Goal: Task Accomplishment & Management: Use online tool/utility

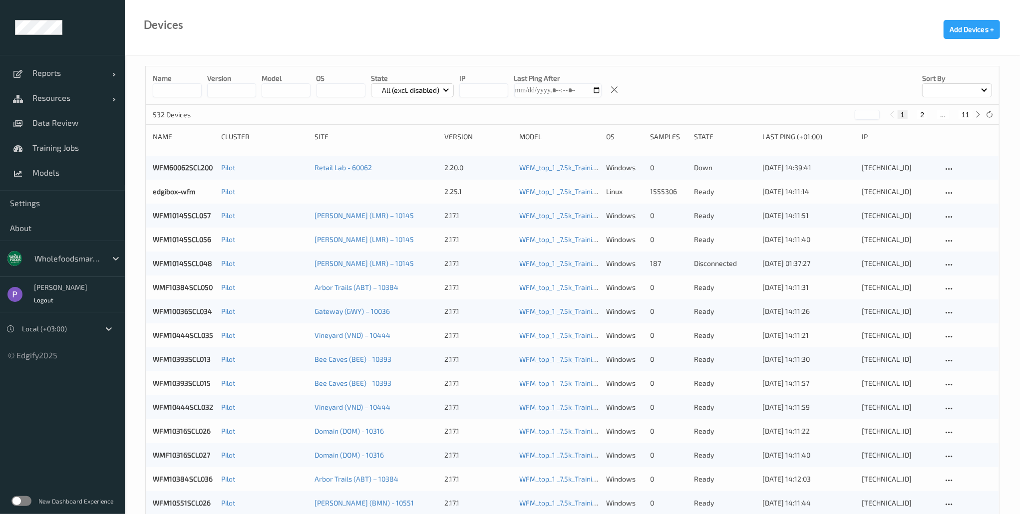
click at [23, 496] on label at bounding box center [21, 501] width 20 height 10
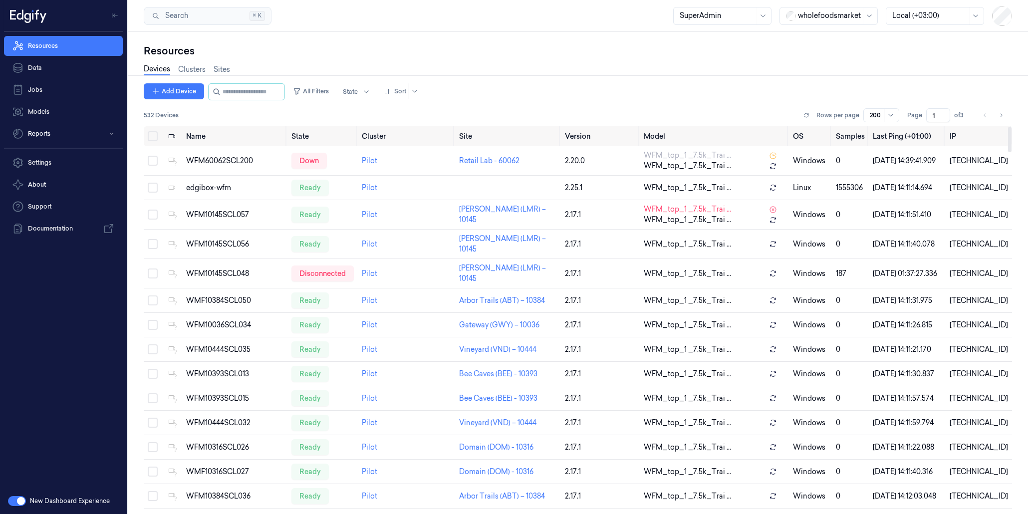
click at [30, 21] on icon at bounding box center [27, 18] width 6 height 10
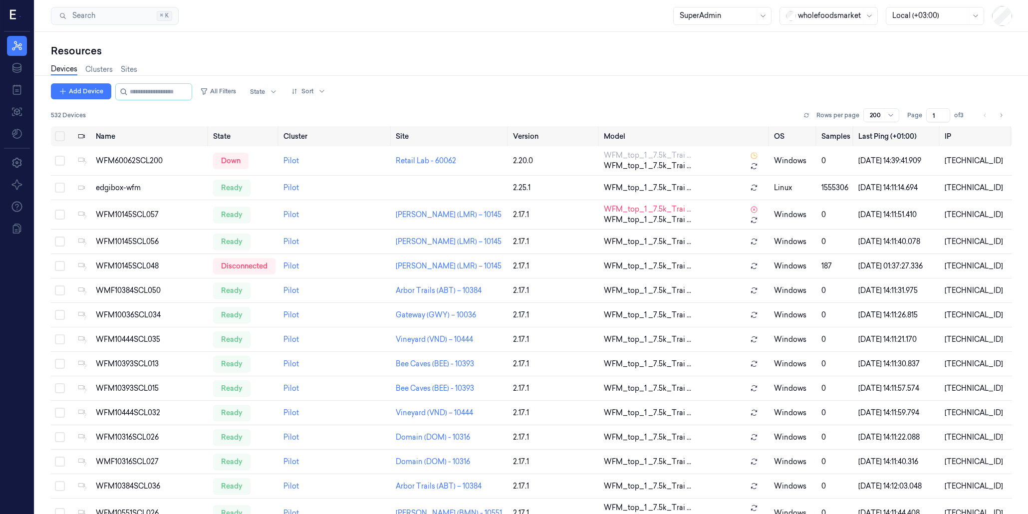
click at [31, 21] on div "Resources Data Jobs Models Settings About Support Documentation" at bounding box center [17, 257] width 34 height 514
click at [17, 23] on div at bounding box center [17, 16] width 26 height 32
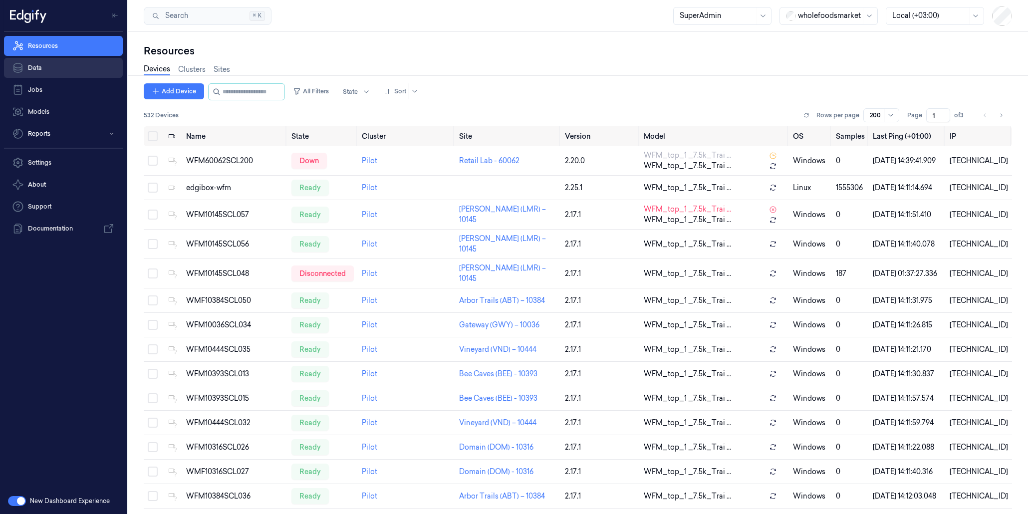
click at [32, 68] on link "Data" at bounding box center [63, 68] width 119 height 20
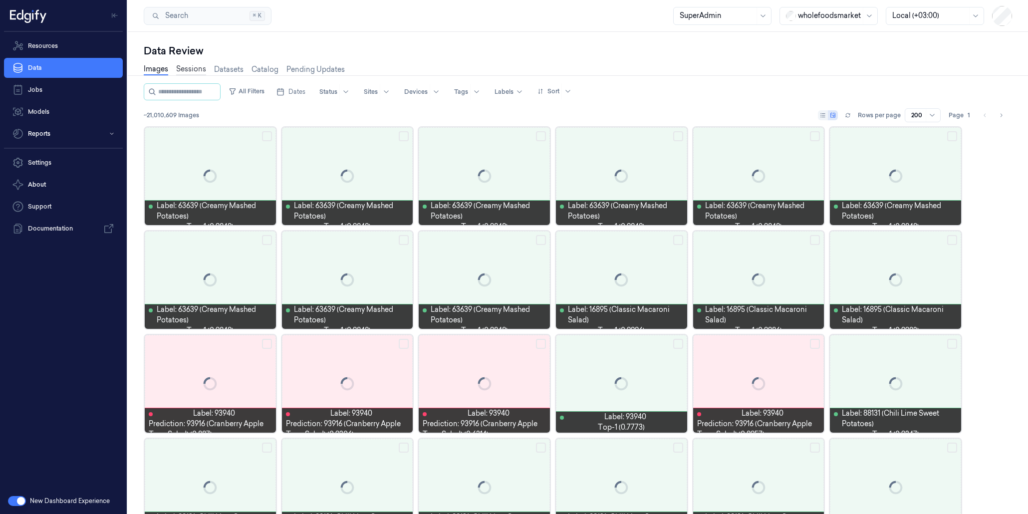
click at [188, 66] on link "Sessions" at bounding box center [191, 69] width 30 height 11
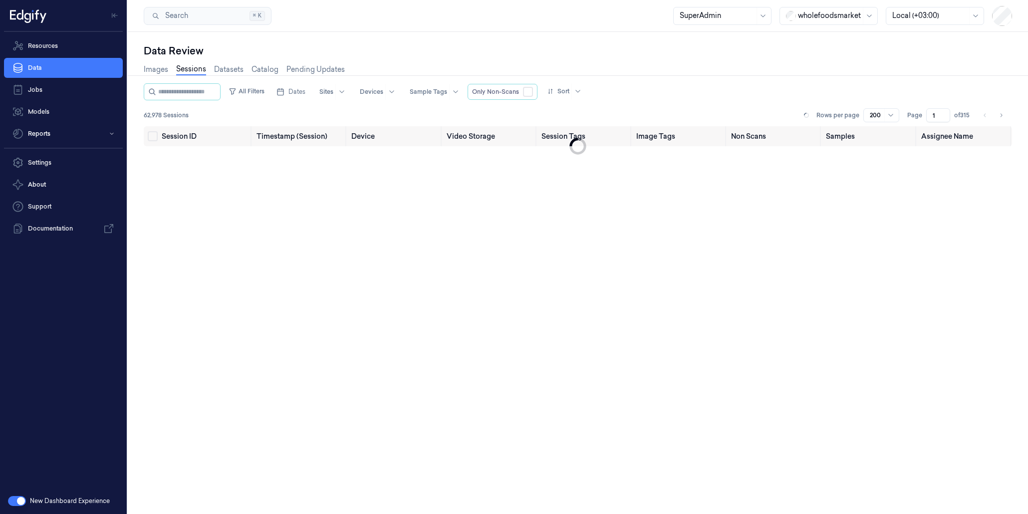
click at [841, 17] on div at bounding box center [829, 15] width 63 height 10
type input "wa"
click at [823, 37] on div "waitrose" at bounding box center [820, 37] width 42 height 10
click at [789, 50] on div "Data Review" at bounding box center [578, 51] width 868 height 14
click at [584, 81] on div "Images Sessions Datasets Catalog Pending Updates" at bounding box center [578, 70] width 868 height 25
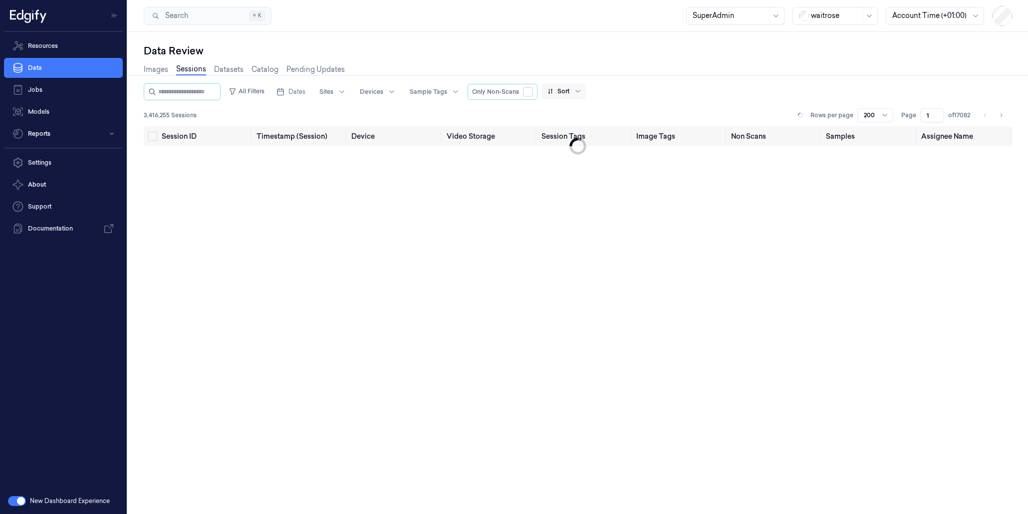
click at [569, 87] on div at bounding box center [558, 91] width 22 height 9
click at [575, 131] on div "Session" at bounding box center [576, 128] width 26 height 10
click at [544, 109] on div "Sessions Rows per page 200 Page 1 of" at bounding box center [578, 115] width 868 height 14
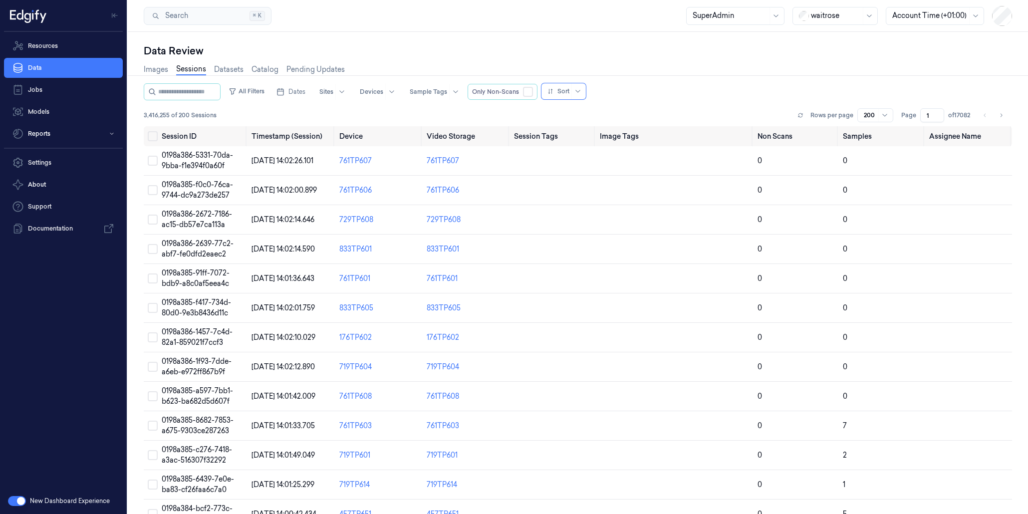
click at [574, 112] on div "3,416,255 of 200 Sessions Rows per page 200 Page 1 of 17082" at bounding box center [578, 115] width 868 height 14
click at [569, 96] on div "Sort" at bounding box center [558, 91] width 22 height 16
click at [574, 126] on div "Session" at bounding box center [576, 128] width 26 height 10
click at [607, 111] on div "3,416,255 of 200 Sessions Rows per page 200 Page 1 of 17082" at bounding box center [578, 115] width 868 height 14
click at [1000, 112] on icon "Go to next page" at bounding box center [1001, 115] width 6 height 8
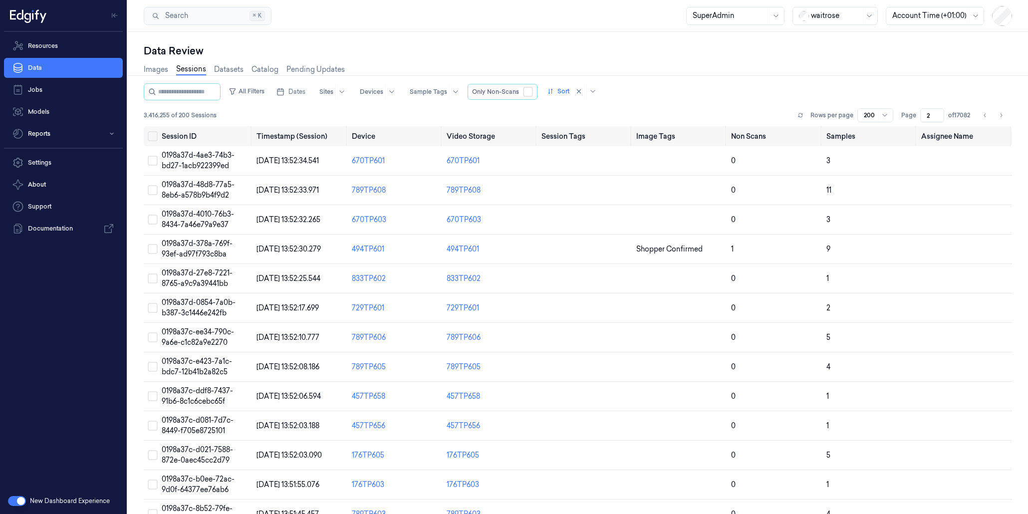
click at [533, 91] on button "button" at bounding box center [528, 92] width 10 height 10
type input "1"
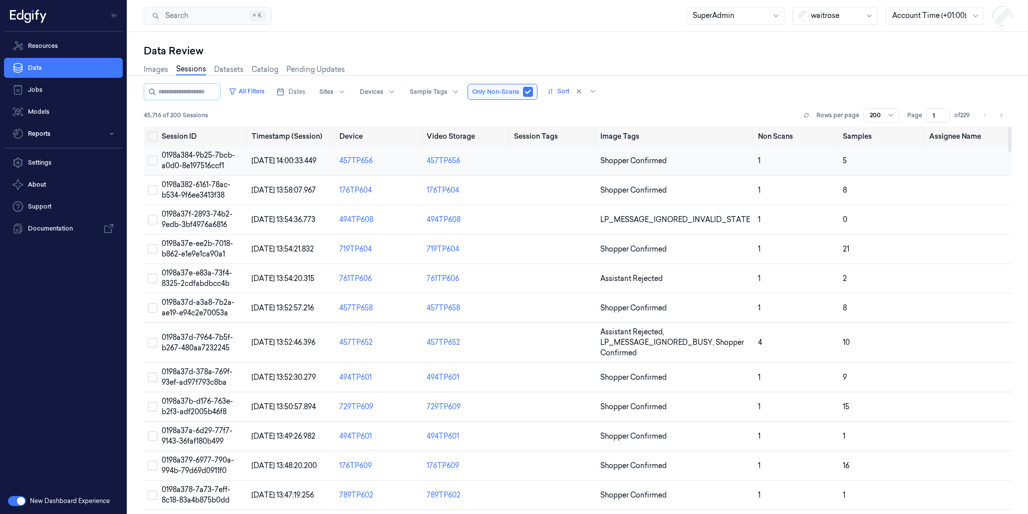
click at [200, 163] on span "0198a384-9b25-7bcb-a0d0-8e197516ccf1" at bounding box center [198, 160] width 73 height 19
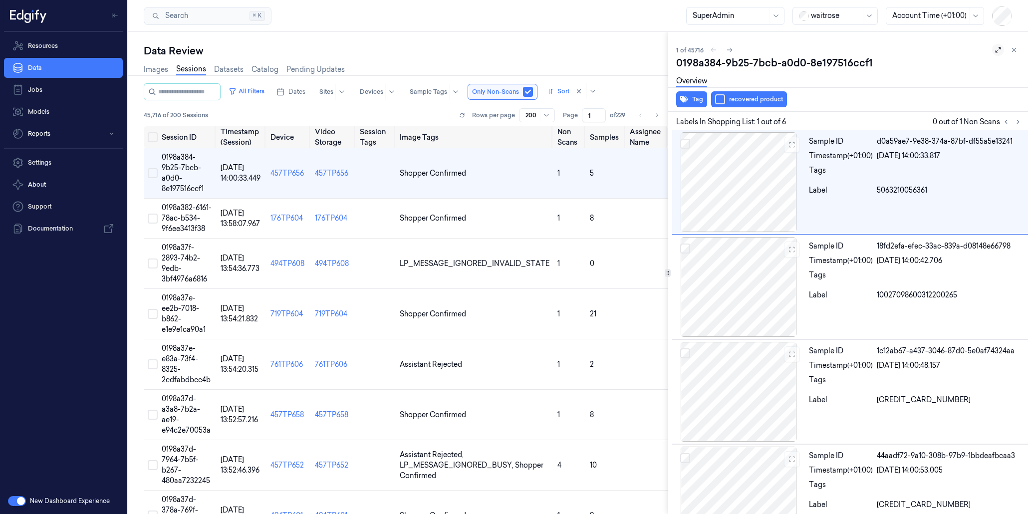
click at [993, 54] on button at bounding box center [998, 50] width 12 height 12
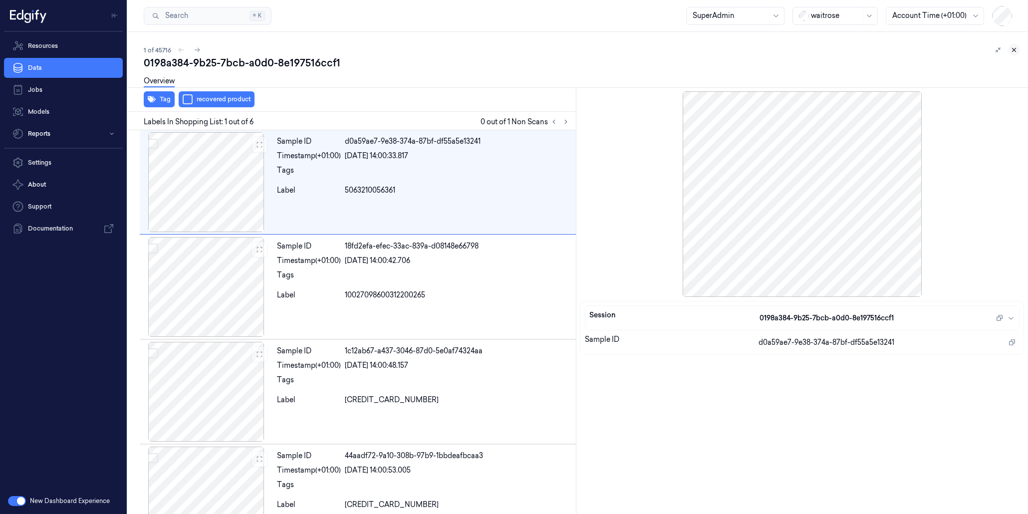
click at [1011, 51] on icon at bounding box center [1014, 49] width 7 height 7
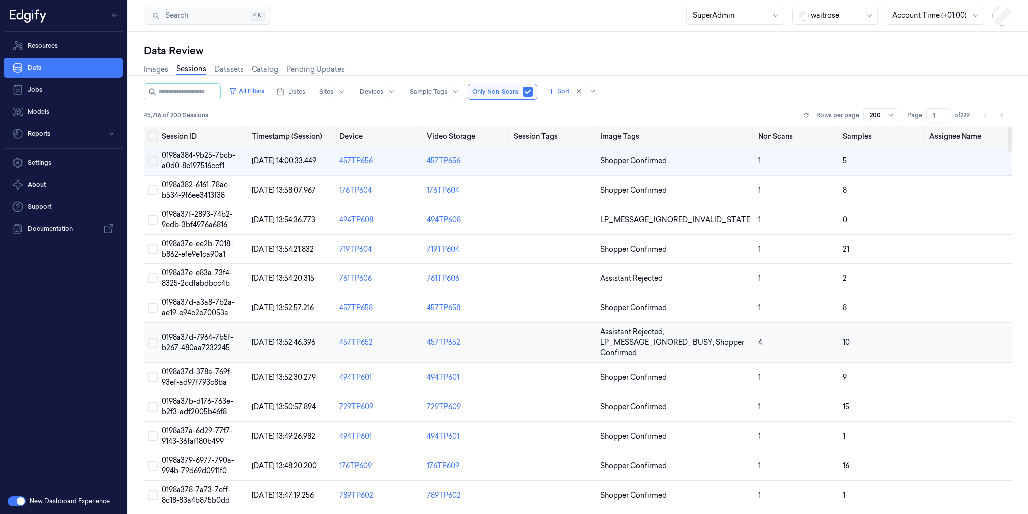
click at [220, 358] on td "0198a37d-7964-7b5f-b267-480aa7232245" at bounding box center [203, 343] width 90 height 40
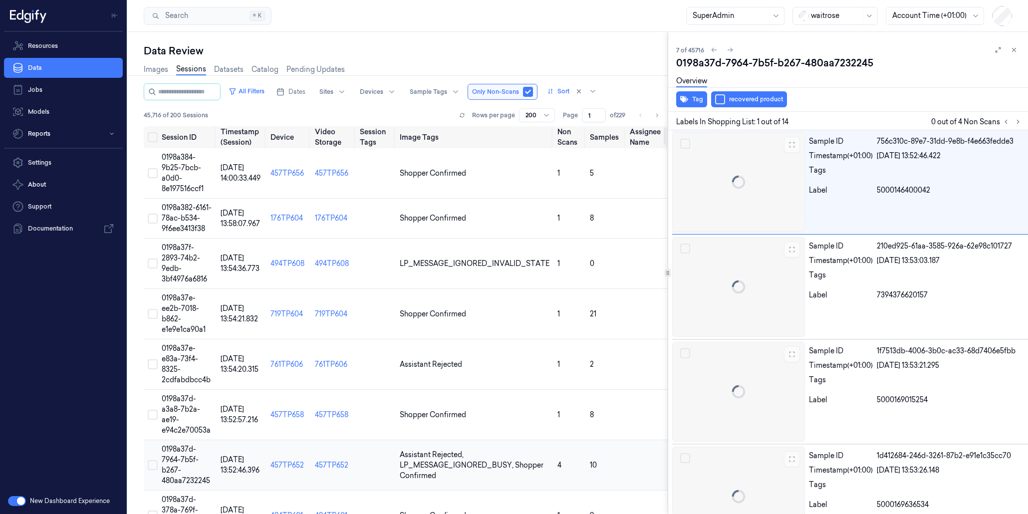
scroll to position [22, 0]
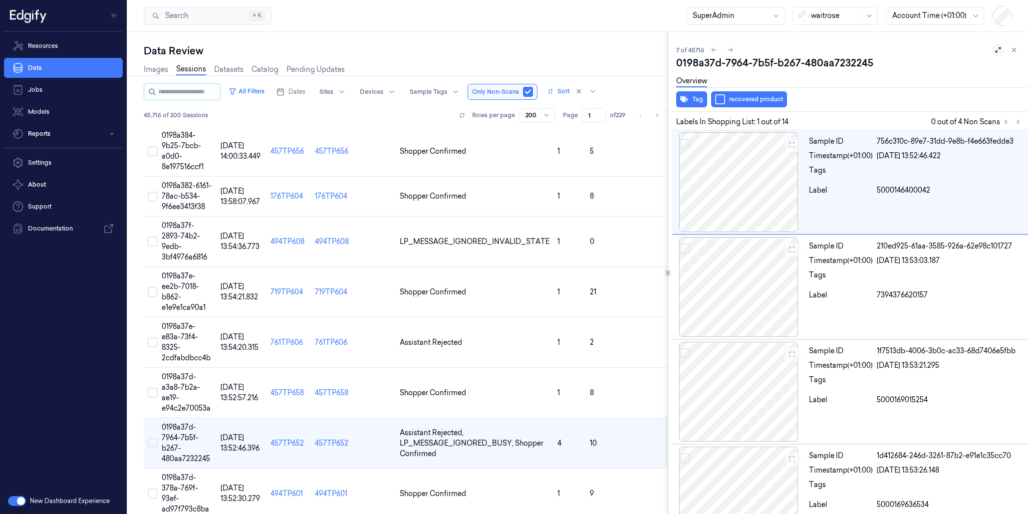
click at [995, 50] on icon at bounding box center [998, 49] width 7 height 7
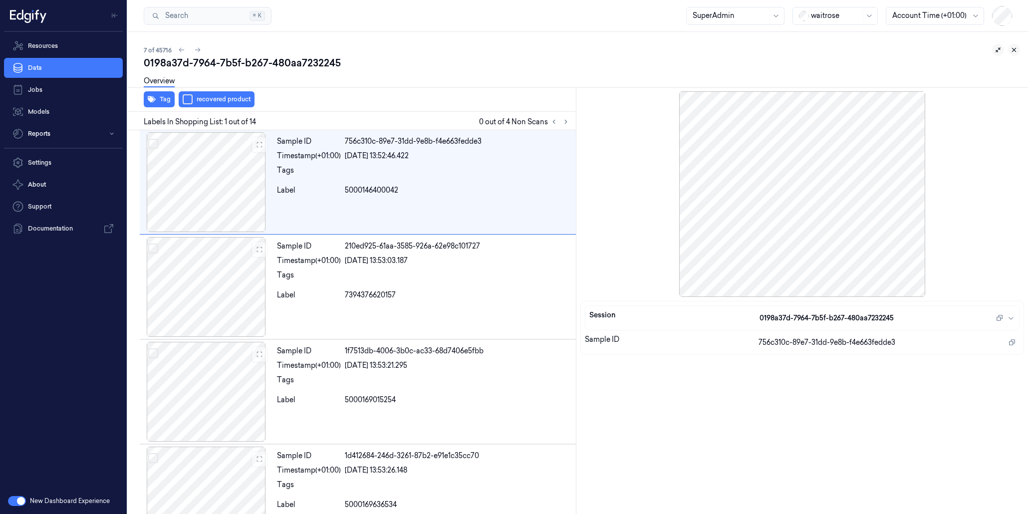
click at [1011, 46] on icon at bounding box center [1014, 49] width 7 height 7
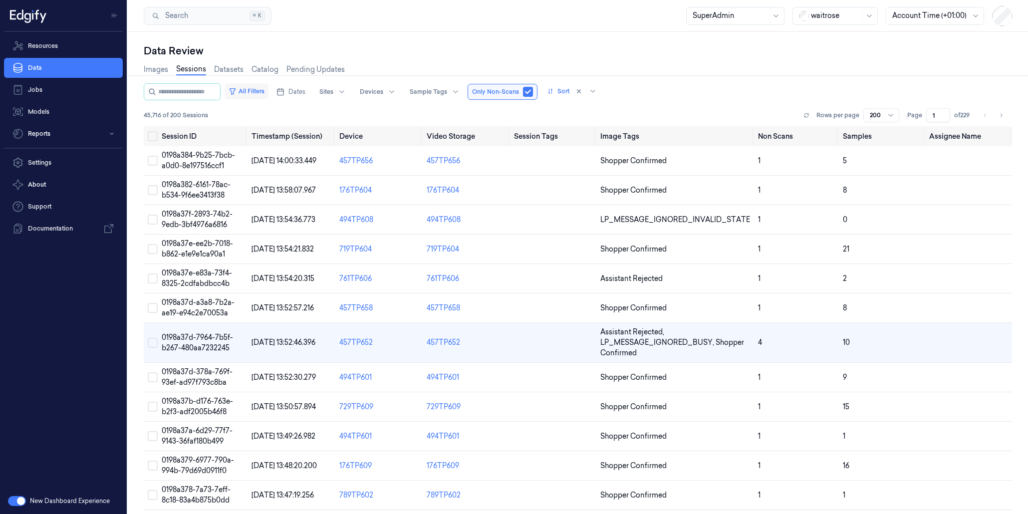
click at [259, 94] on button "All Filters" at bounding box center [247, 91] width 44 height 16
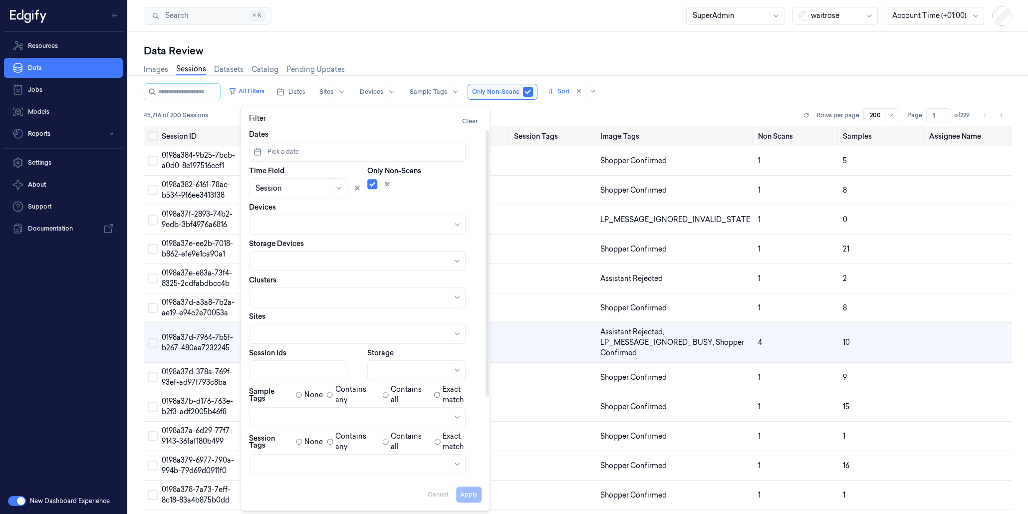
click at [381, 365] on div at bounding box center [411, 370] width 75 height 10
click at [407, 412] on div "Backend" at bounding box center [417, 409] width 87 height 10
drag, startPoint x: 478, startPoint y: 498, endPoint x: 482, endPoint y: 458, distance: 40.1
click at [478, 498] on button "Apply" at bounding box center [468, 495] width 25 height 16
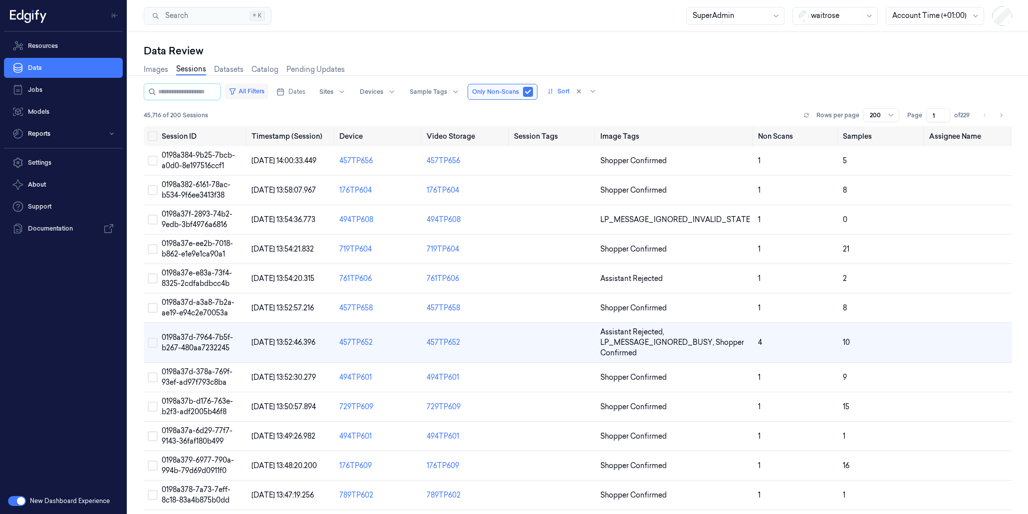
click at [242, 90] on button "All Filters" at bounding box center [247, 91] width 44 height 16
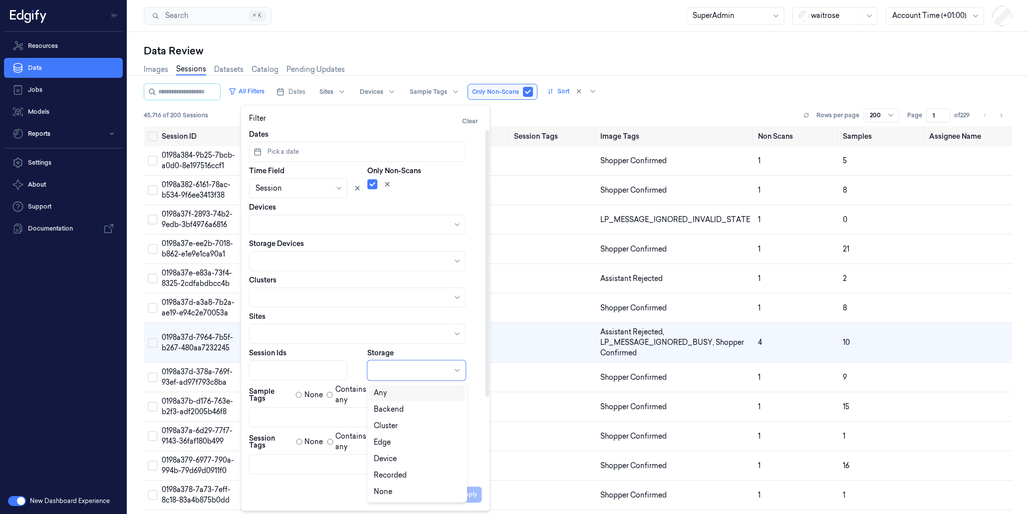
click at [400, 378] on div at bounding box center [416, 370] width 98 height 20
click at [398, 407] on div "Backend" at bounding box center [389, 409] width 30 height 10
click at [471, 492] on button "Apply" at bounding box center [468, 495] width 25 height 16
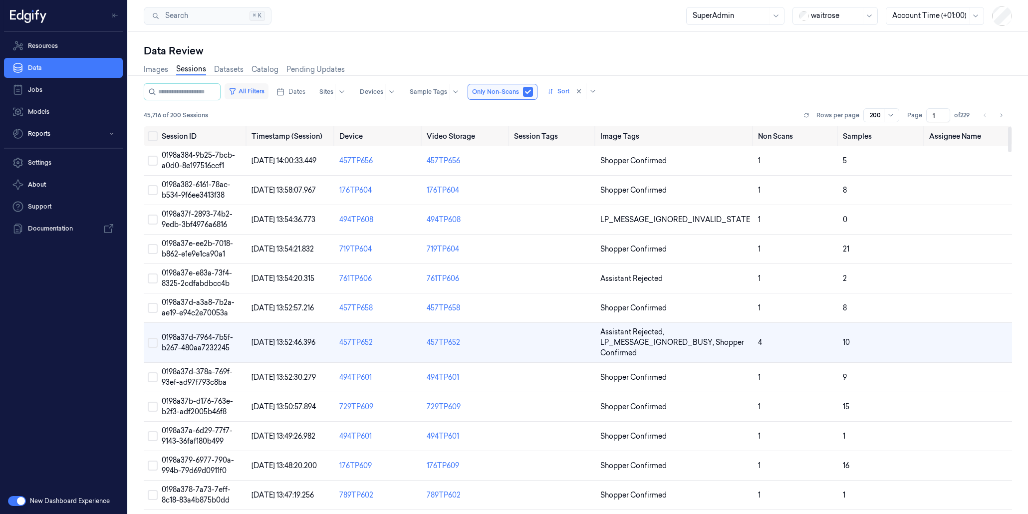
click at [268, 97] on button "All Filters" at bounding box center [247, 91] width 44 height 16
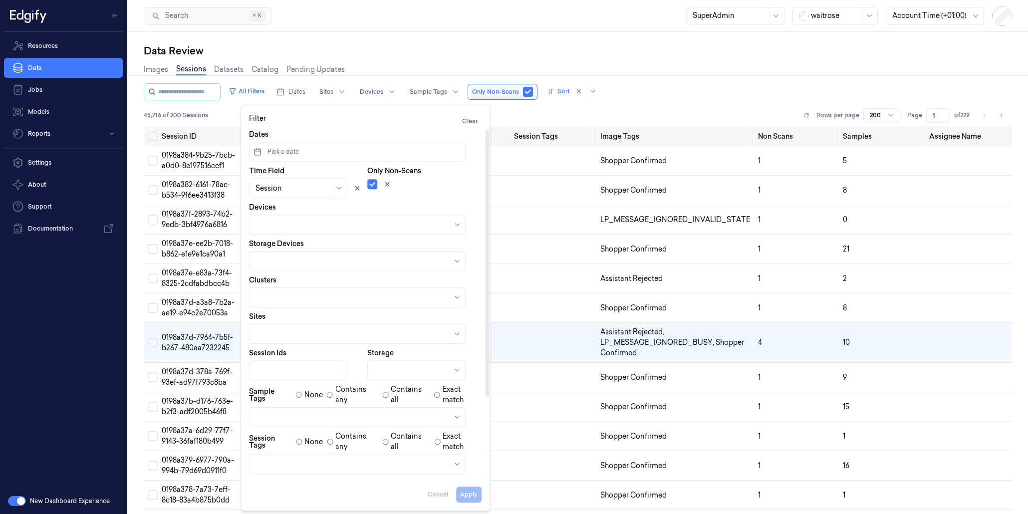
click at [402, 363] on div at bounding box center [416, 370] width 98 height 20
click at [401, 404] on div "Backend" at bounding box center [389, 409] width 30 height 10
click at [601, 113] on div "45,716 of 200 Sessions Rows per page 200 Page 1 of 229" at bounding box center [578, 115] width 868 height 14
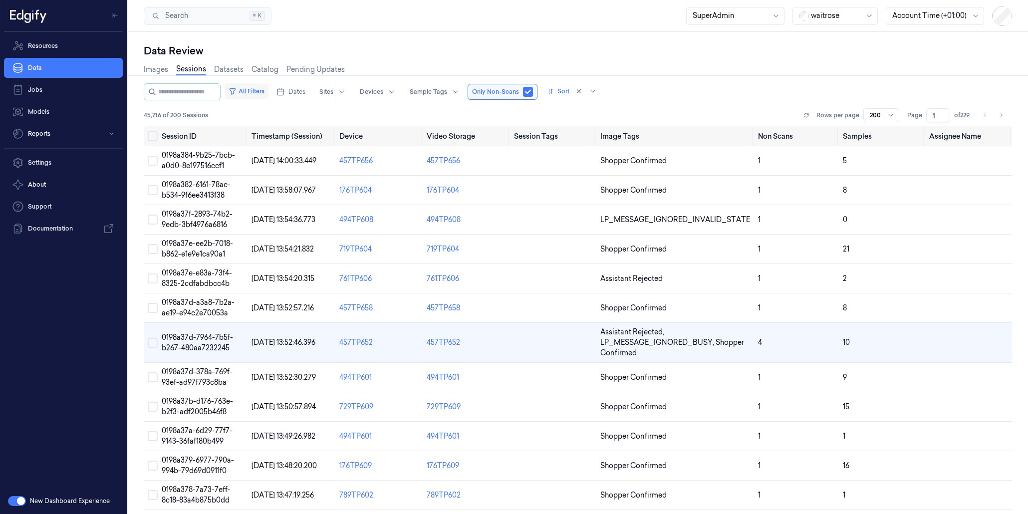
click at [263, 98] on button "All Filters" at bounding box center [247, 91] width 44 height 16
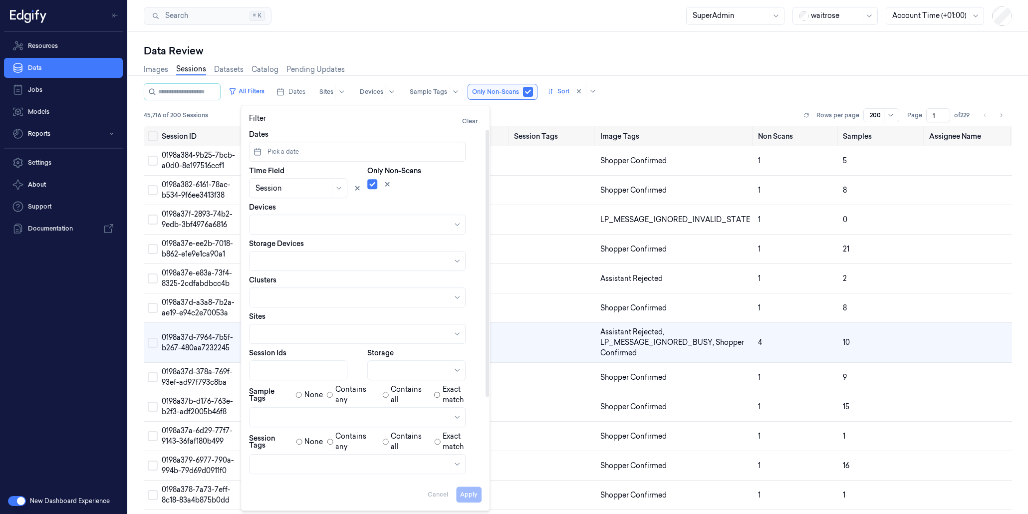
click at [392, 368] on div at bounding box center [411, 370] width 75 height 10
click at [396, 423] on div "Cluster" at bounding box center [386, 426] width 24 height 10
click at [532, 112] on div "45,716 of 200 Sessions Rows per page 200 Page 1 of 229" at bounding box center [578, 115] width 868 height 14
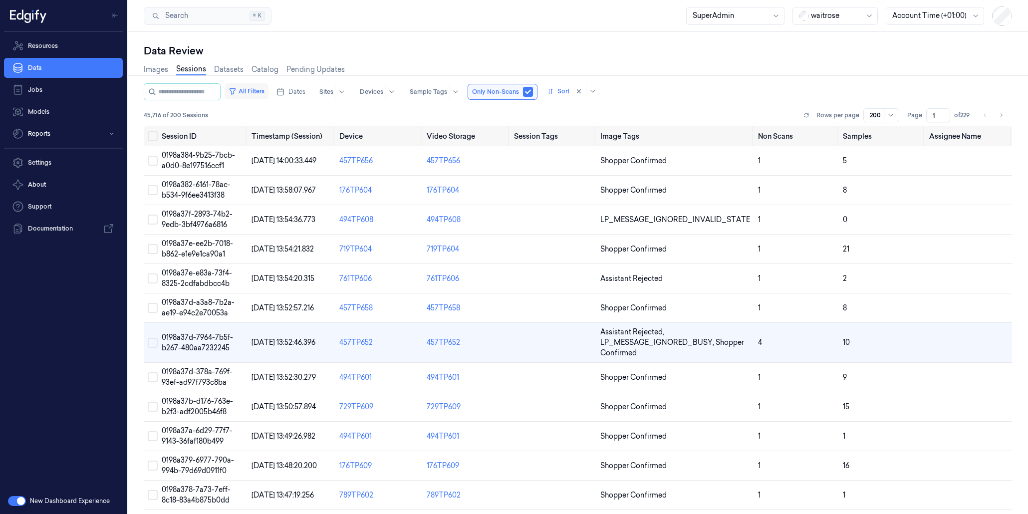
click at [266, 93] on button "All Filters" at bounding box center [247, 91] width 44 height 16
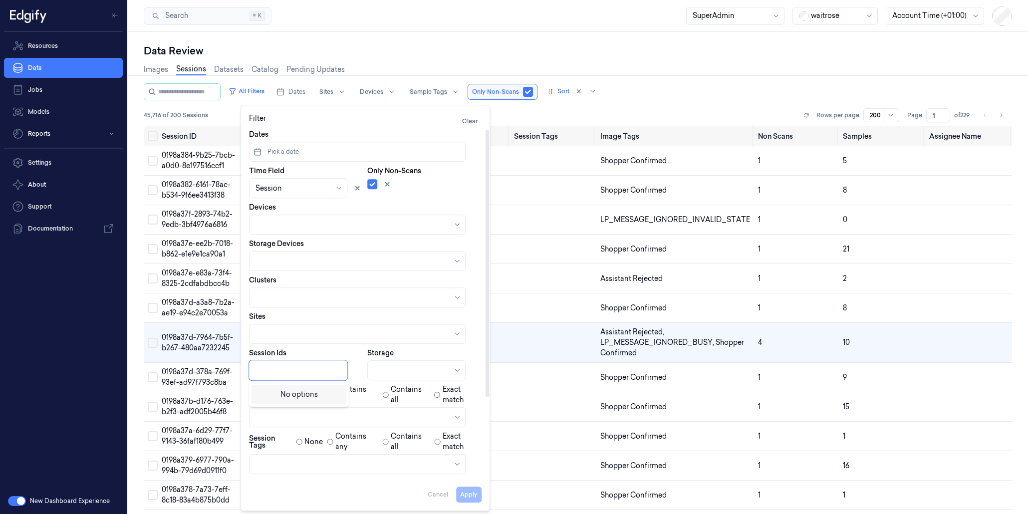
click at [305, 374] on div at bounding box center [299, 370] width 87 height 10
click at [306, 332] on div at bounding box center [352, 334] width 193 height 10
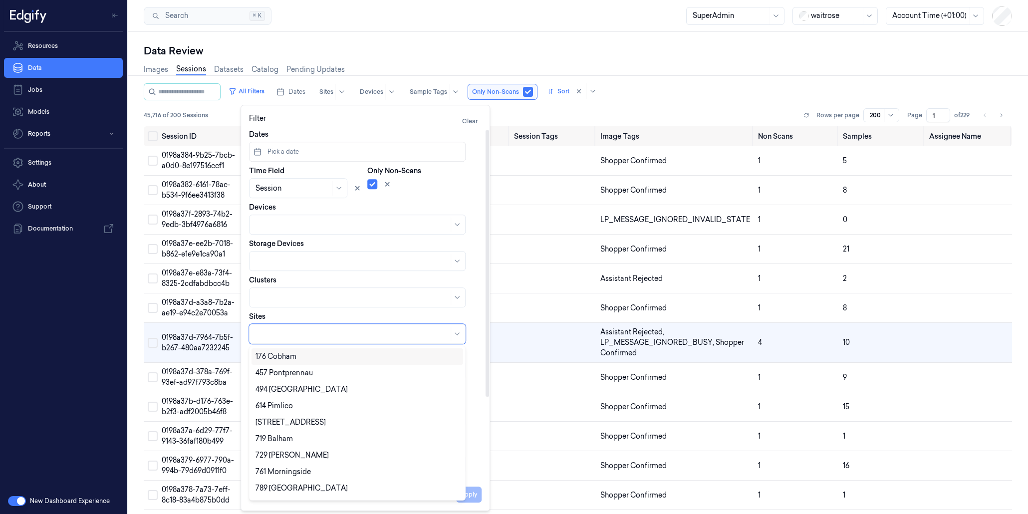
click at [306, 332] on div at bounding box center [352, 334] width 193 height 10
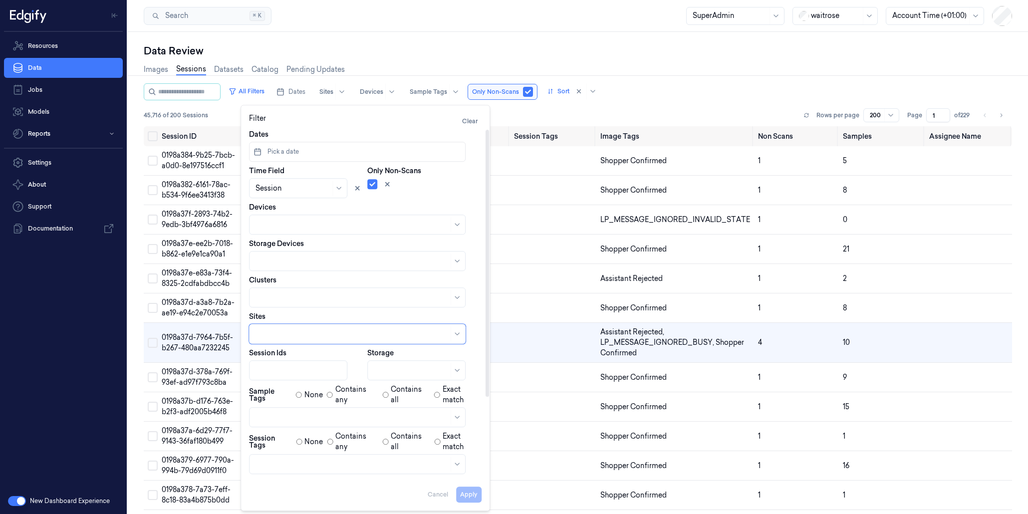
click at [300, 293] on div at bounding box center [352, 297] width 193 height 10
click at [293, 222] on div at bounding box center [346, 225] width 181 height 10
click at [293, 222] on div at bounding box center [352, 225] width 193 height 10
drag, startPoint x: 386, startPoint y: 185, endPoint x: 385, endPoint y: 195, distance: 9.6
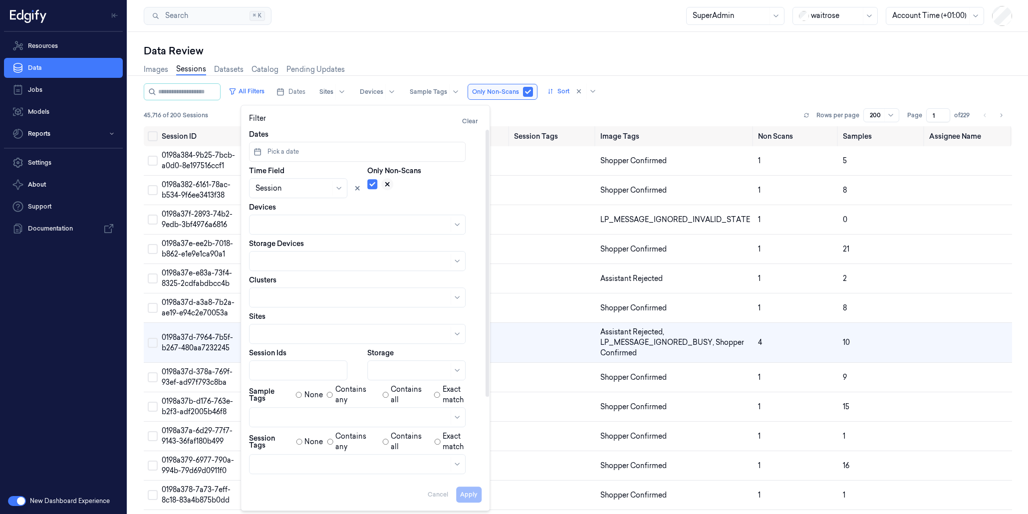
click at [387, 185] on icon at bounding box center [387, 184] width 3 height 3
click at [462, 493] on button "Apply" at bounding box center [468, 495] width 25 height 16
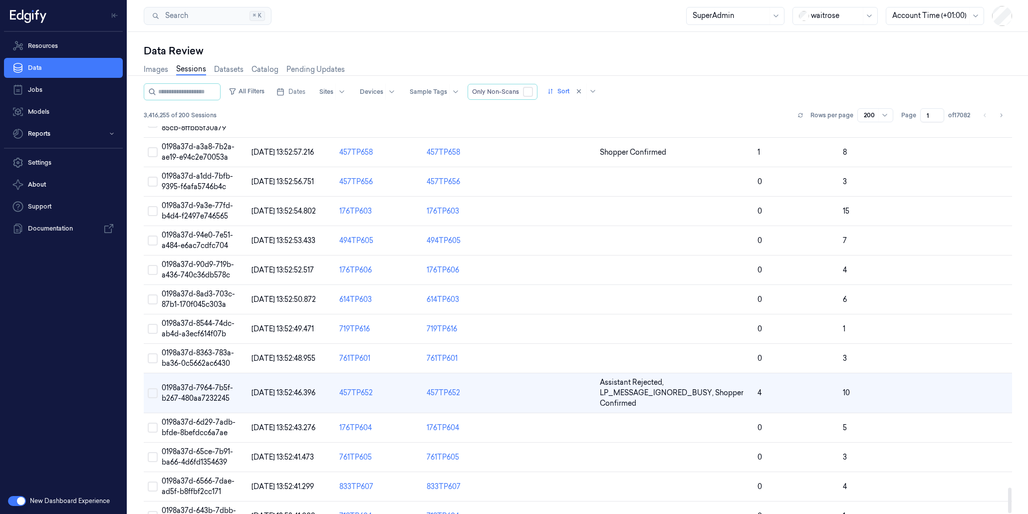
scroll to position [5545, 0]
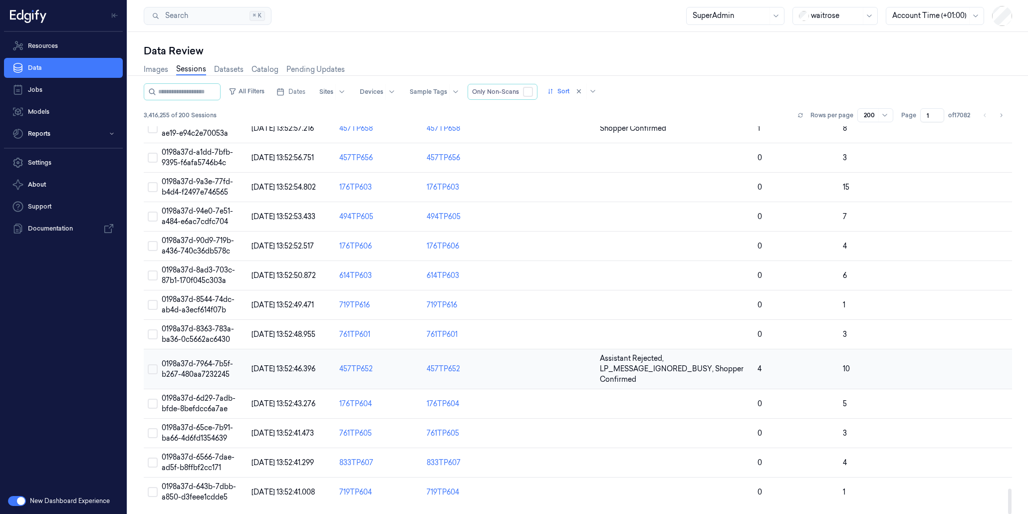
click at [210, 369] on span "0198a37d-7964-7b5f-b267-480aa7232245" at bounding box center [197, 368] width 71 height 19
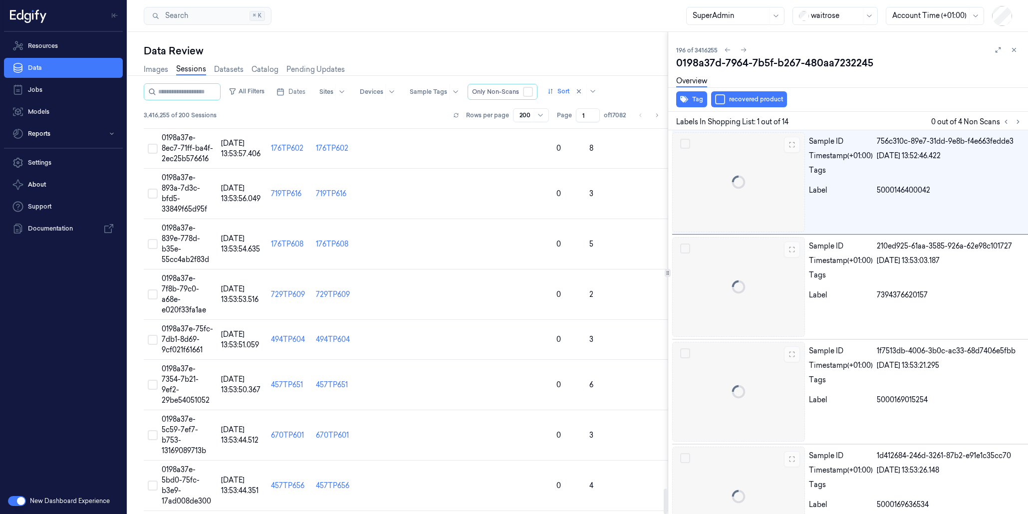
scroll to position [8700, 0]
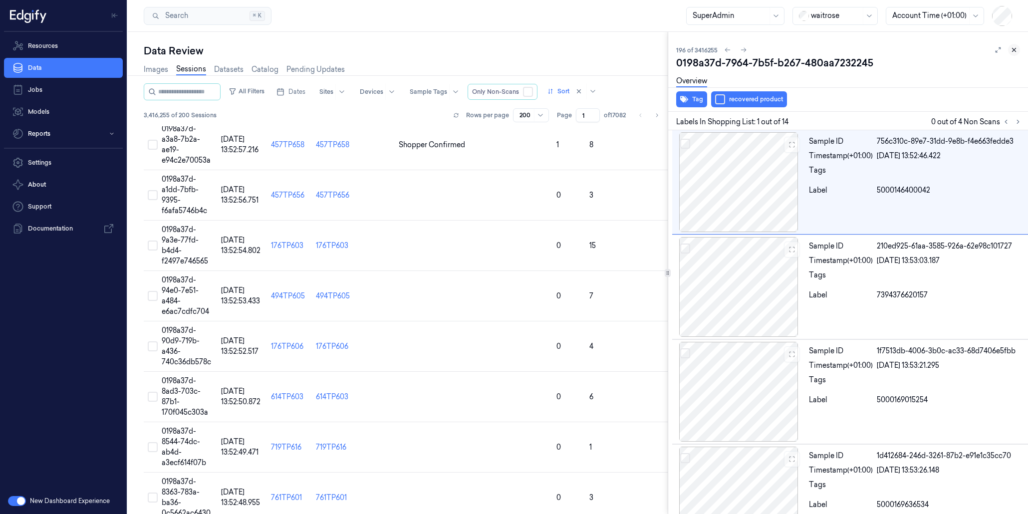
click at [1011, 47] on icon at bounding box center [1014, 49] width 7 height 7
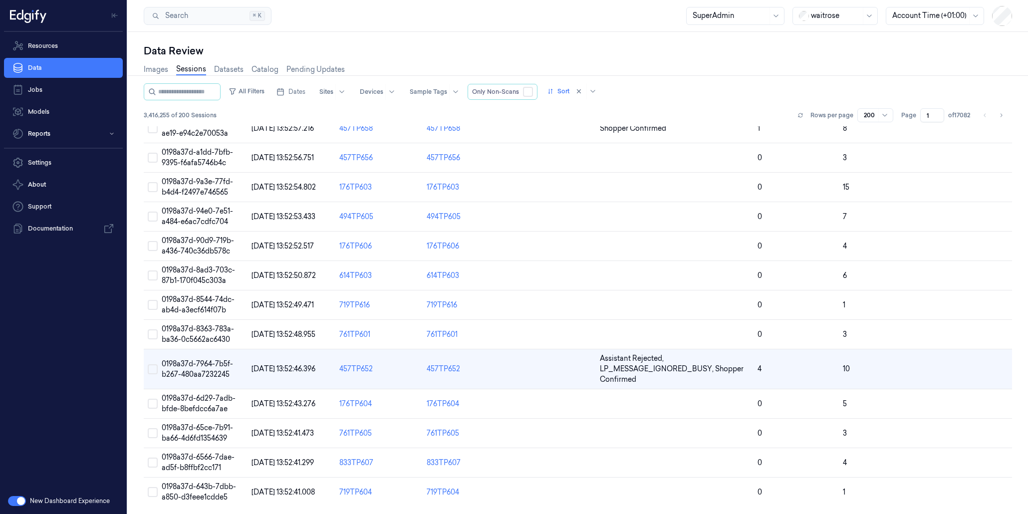
scroll to position [5545, 0]
click at [533, 90] on button "button" at bounding box center [528, 92] width 10 height 10
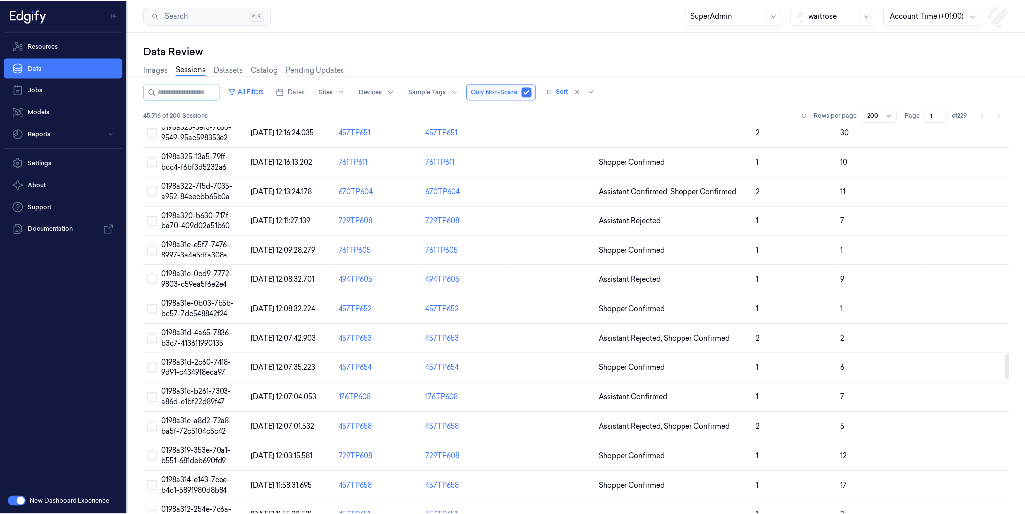
scroll to position [3482, 0]
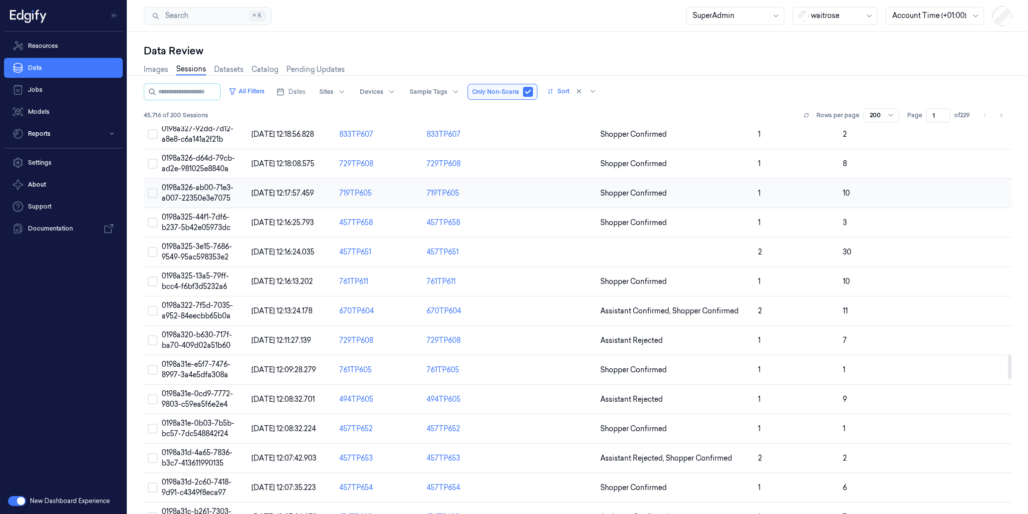
click at [220, 201] on span "0198a326-ab00-71e3-a007-22350e3e7075" at bounding box center [198, 192] width 72 height 19
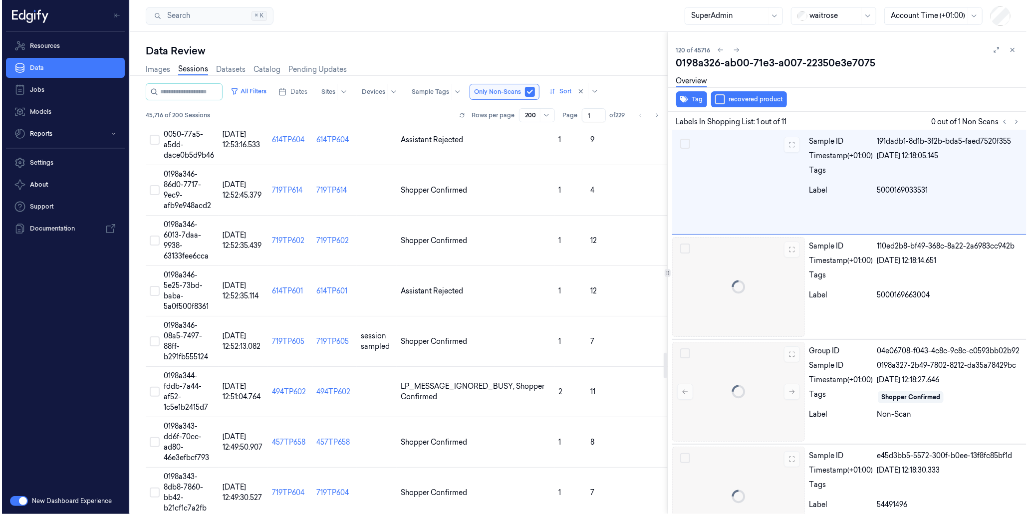
scroll to position [3473, 0]
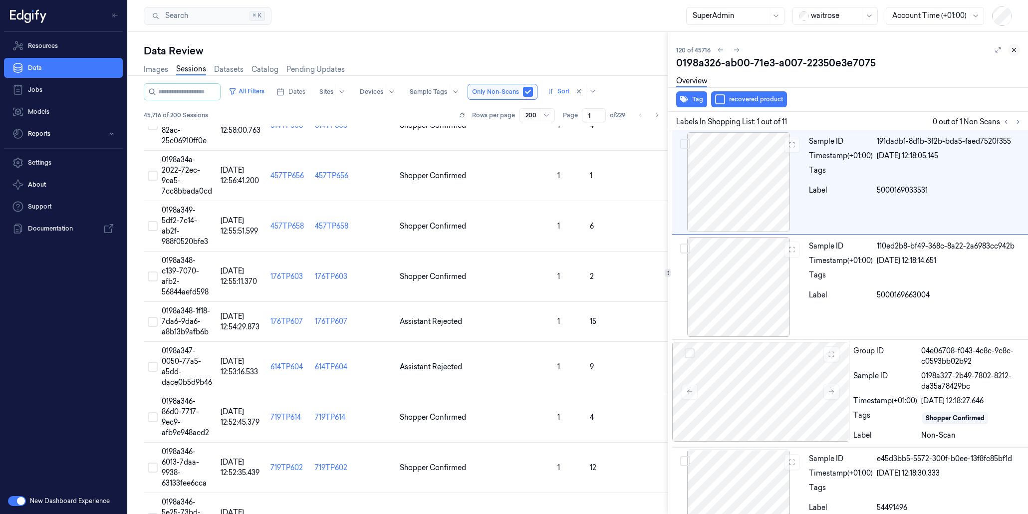
click at [1011, 52] on icon at bounding box center [1014, 49] width 7 height 7
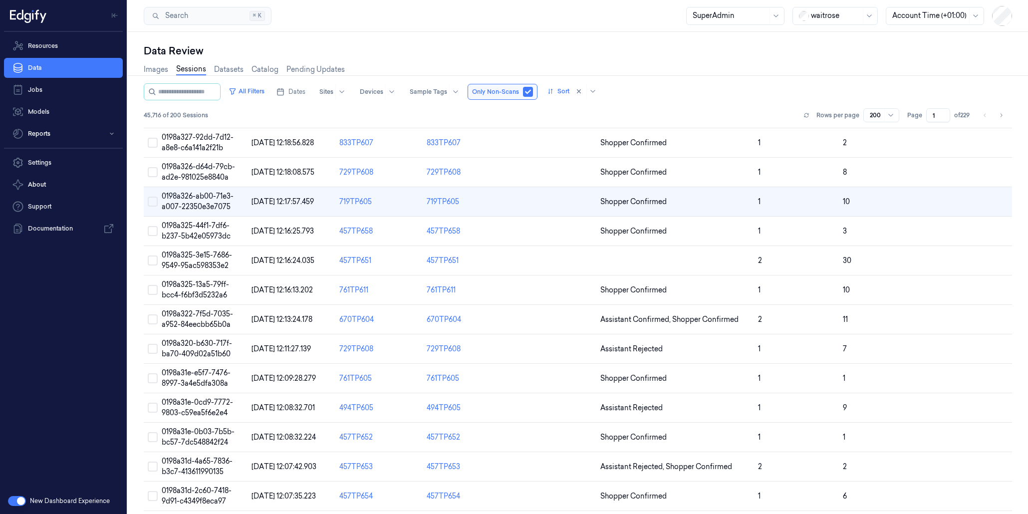
scroll to position [2089, 0]
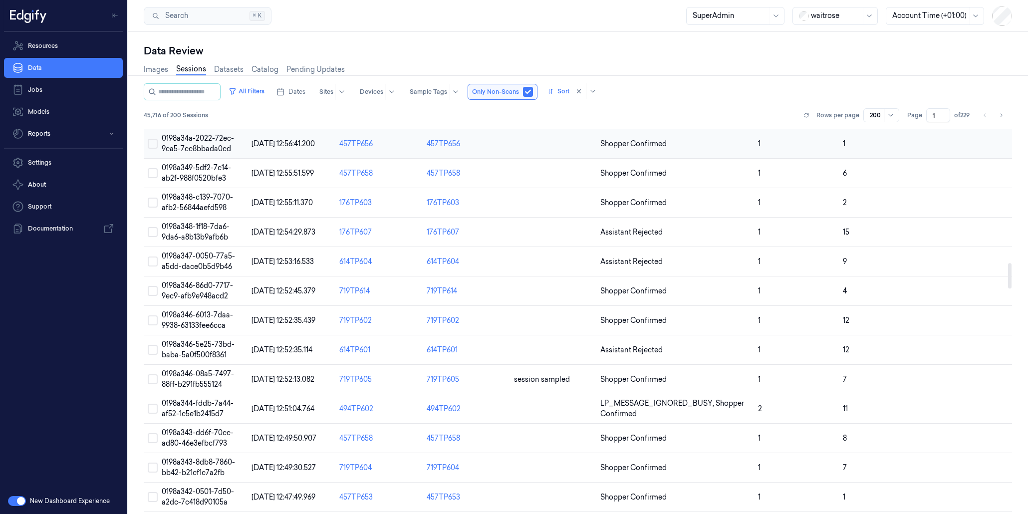
click at [151, 146] on button "Select row" at bounding box center [153, 144] width 10 height 10
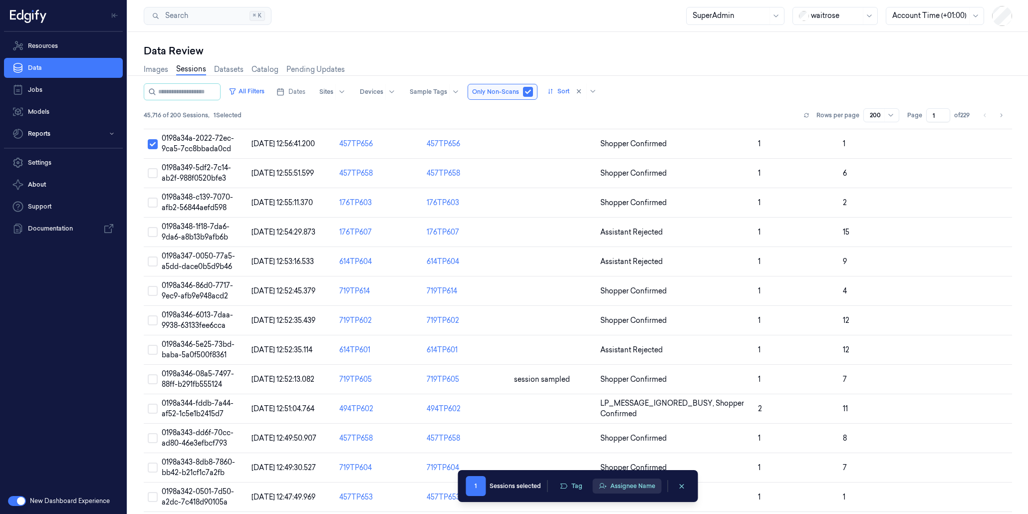
click at [612, 487] on button "Assignee Name" at bounding box center [626, 486] width 69 height 15
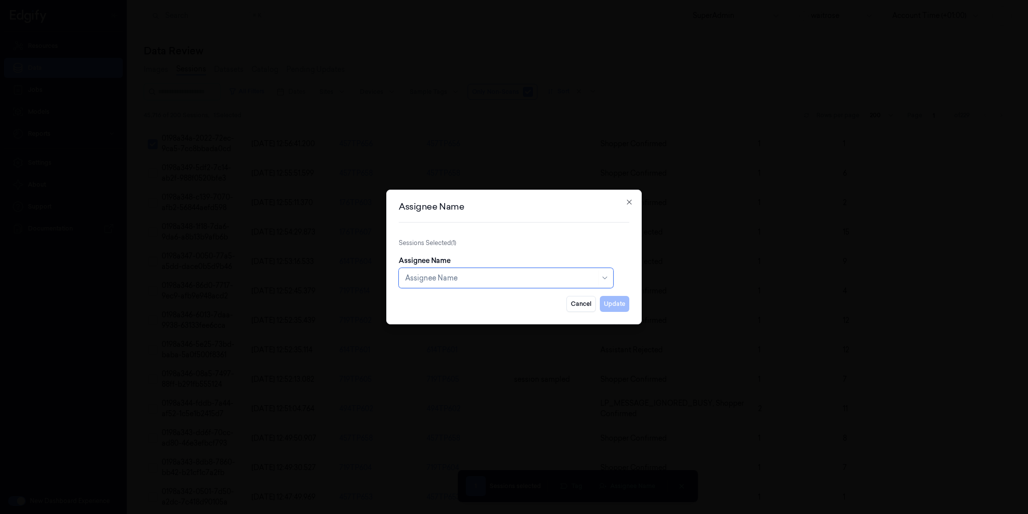
click at [545, 275] on div at bounding box center [500, 278] width 191 height 10
click at [626, 205] on icon "button" at bounding box center [629, 202] width 8 height 8
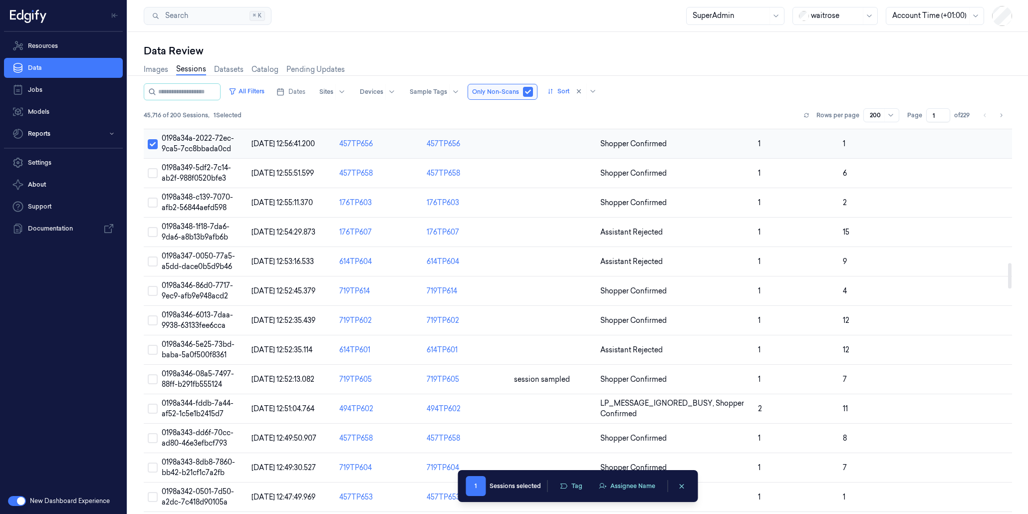
click at [148, 145] on button "Select row" at bounding box center [153, 144] width 10 height 10
